Goal: Information Seeking & Learning: Understand process/instructions

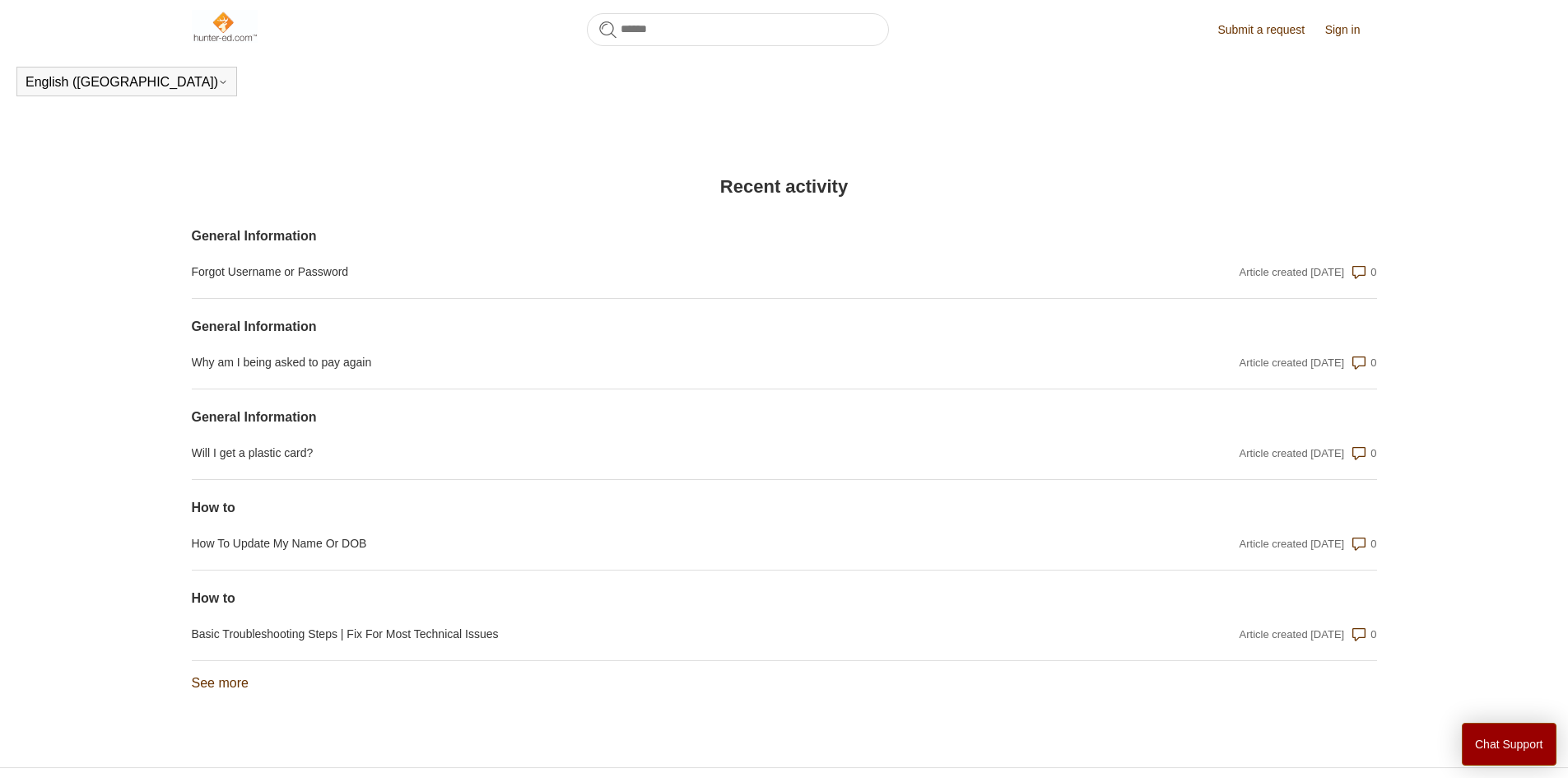
scroll to position [1164, 0]
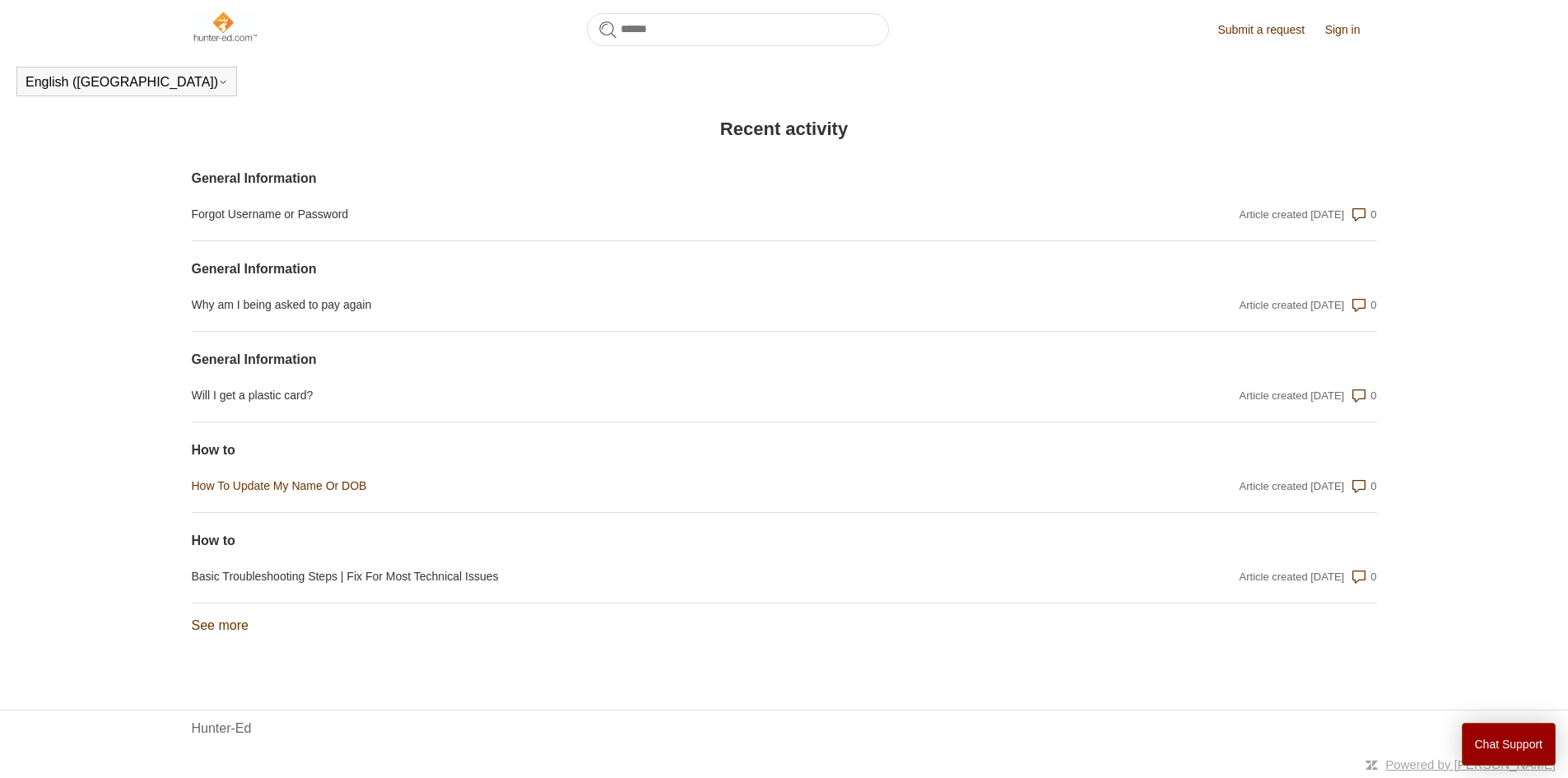
click at [235, 485] on link "How To Update My Name Or DOB" at bounding box center [606, 486] width 829 height 17
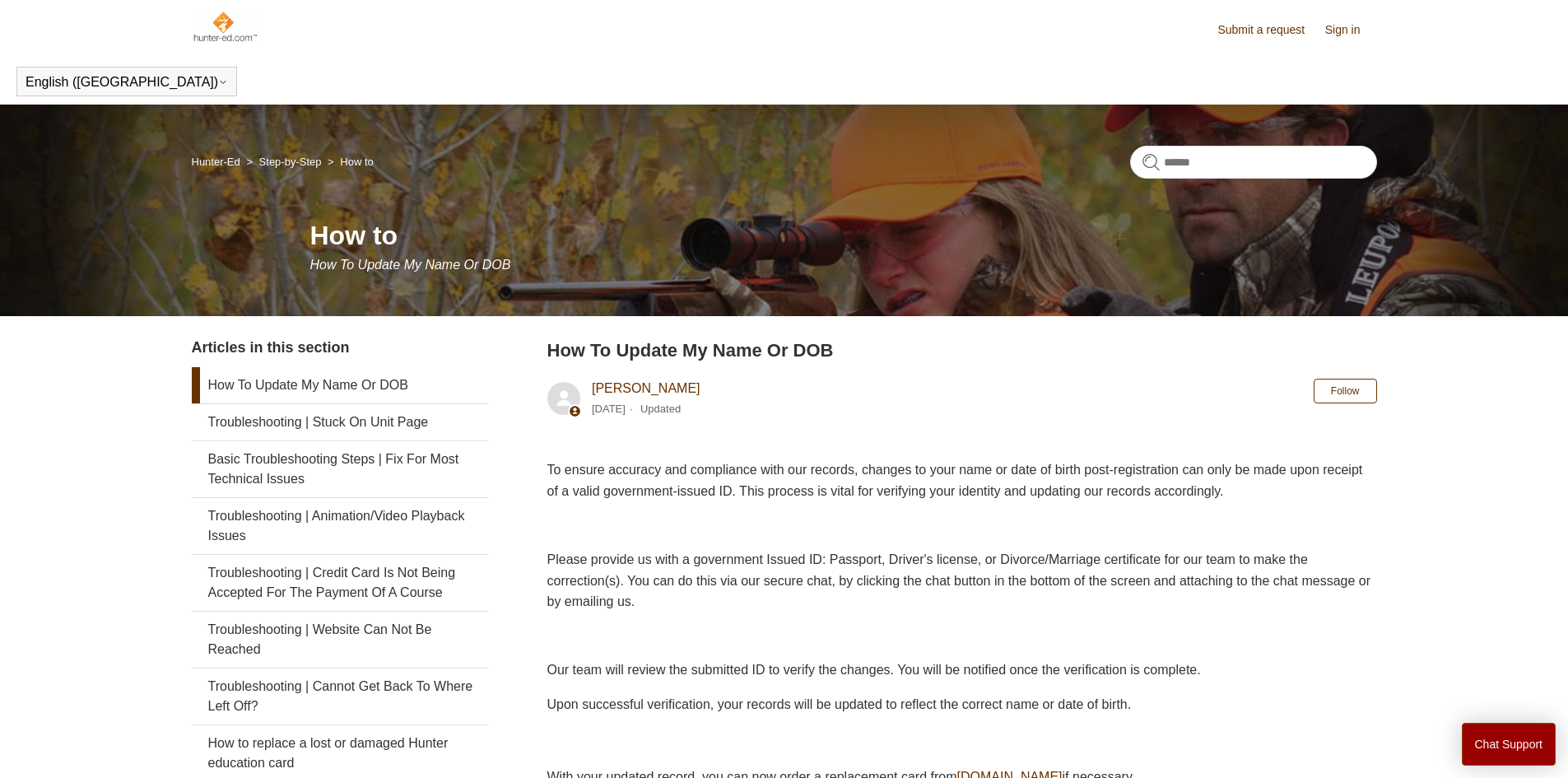
click at [282, 384] on link "How To Update My Name Or DOB" at bounding box center [340, 386] width 296 height 36
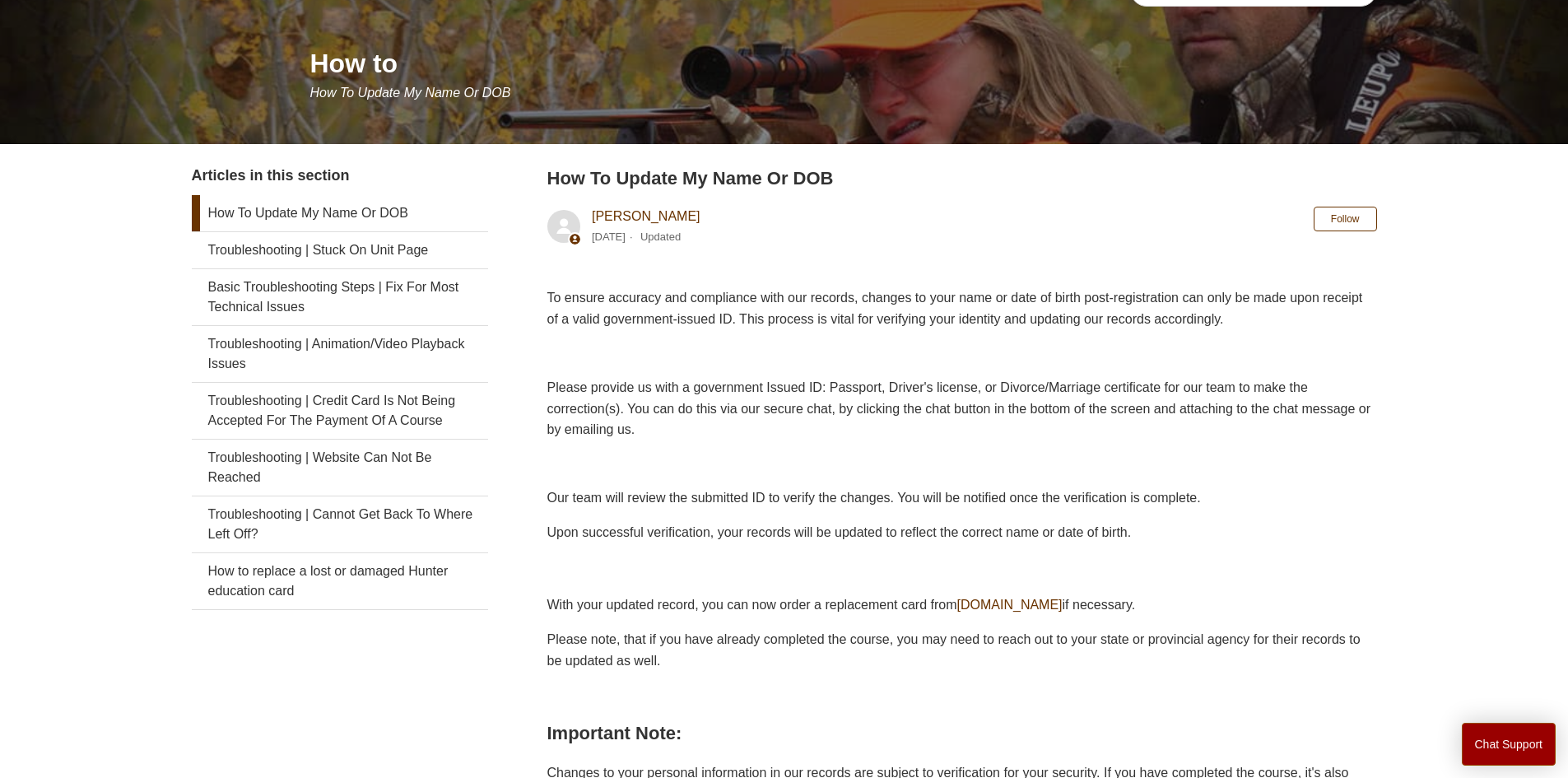
scroll to position [82, 0]
